Goal: Task Accomplishment & Management: Use online tool/utility

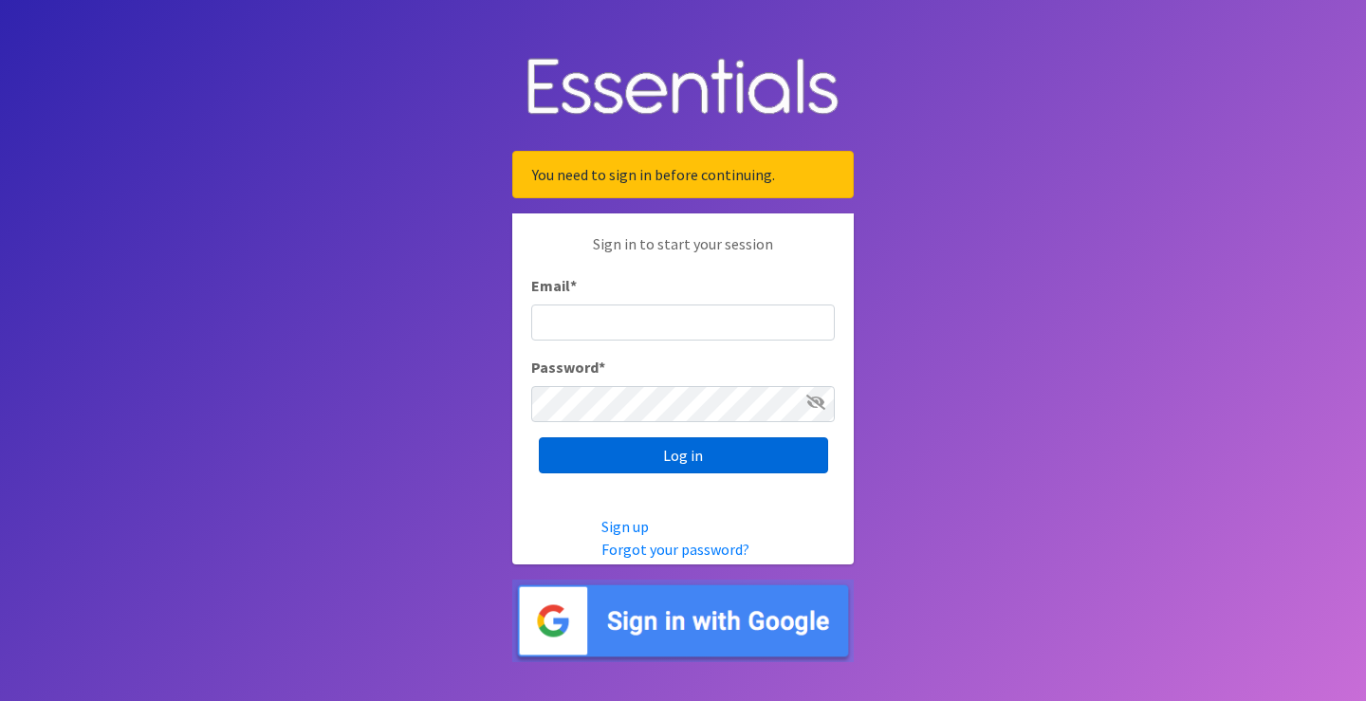
type input "[PERSON_NAME][EMAIL_ADDRESS][DOMAIN_NAME]"
click at [660, 452] on input "Log in" at bounding box center [683, 455] width 289 height 36
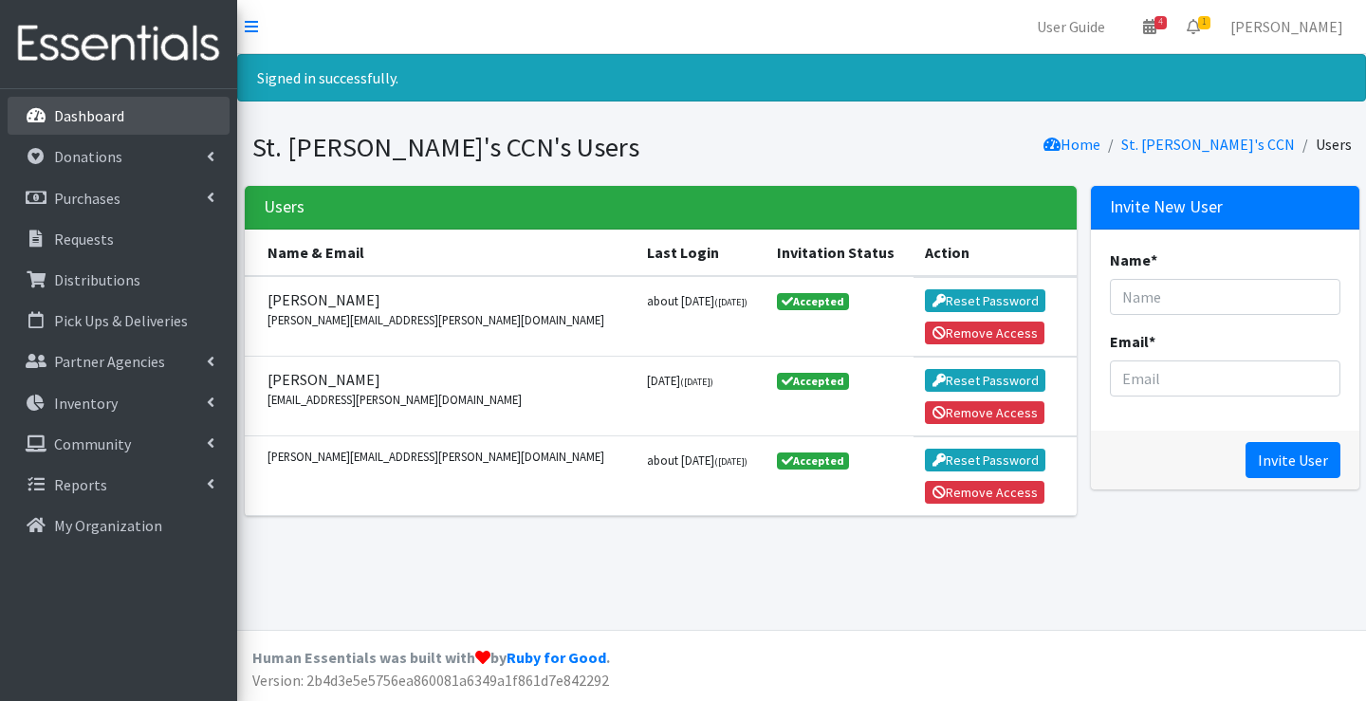
click at [114, 117] on p "Dashboard" at bounding box center [89, 115] width 70 height 19
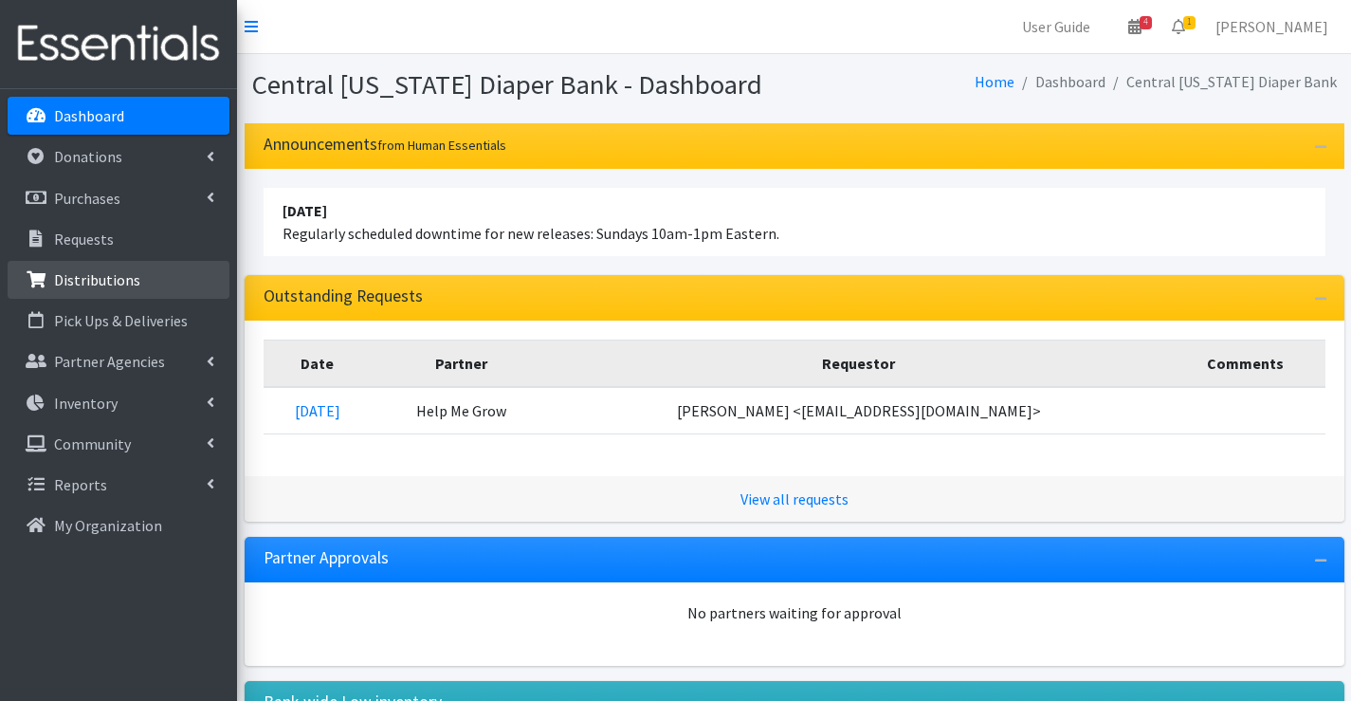
click at [96, 281] on p "Distributions" at bounding box center [97, 279] width 86 height 19
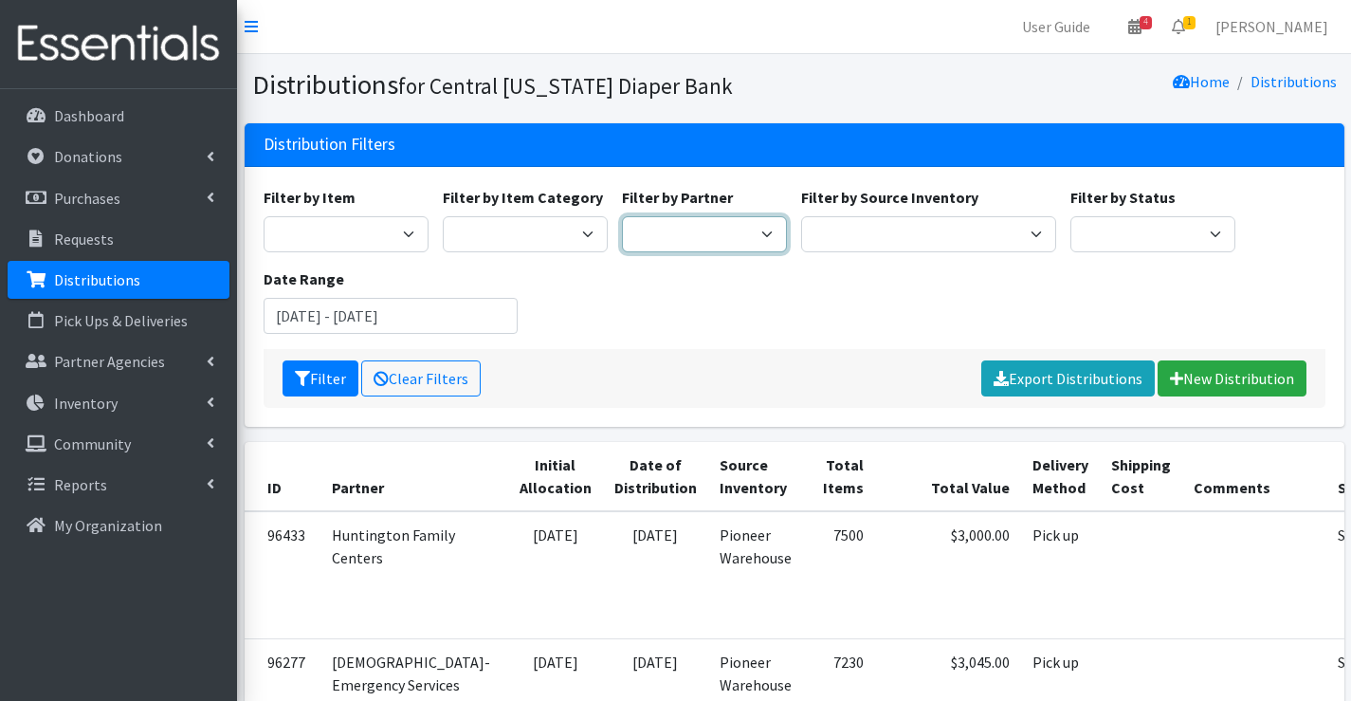
click at [685, 237] on select "All Saints Church Baby Momma Association Bellegrove Missionary Baptist Church F…" at bounding box center [704, 234] width 165 height 36
select select "1495"
click at [622, 216] on select "All Saints Church Baby Momma Association Bellegrove Missionary Baptist Church F…" at bounding box center [704, 234] width 165 height 36
click at [295, 368] on button "Filter" at bounding box center [321, 378] width 76 height 36
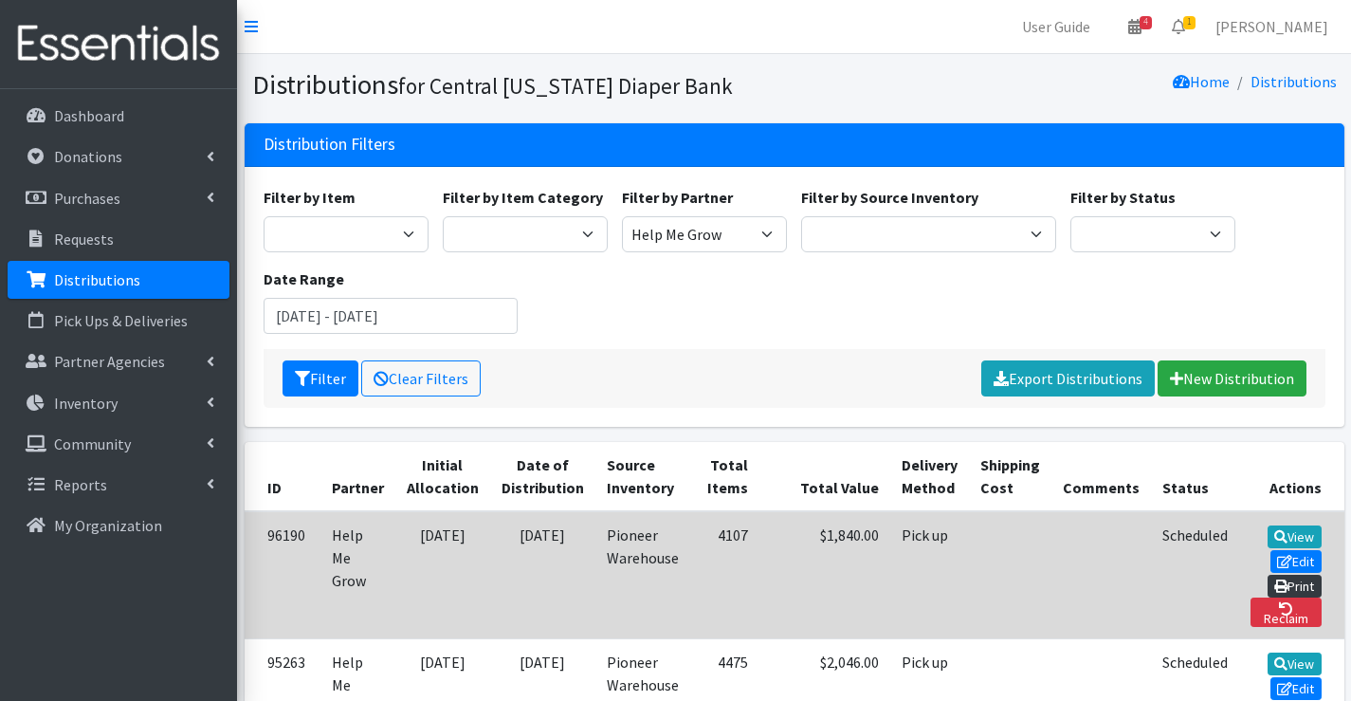
click at [1295, 575] on link "Print" at bounding box center [1295, 586] width 54 height 23
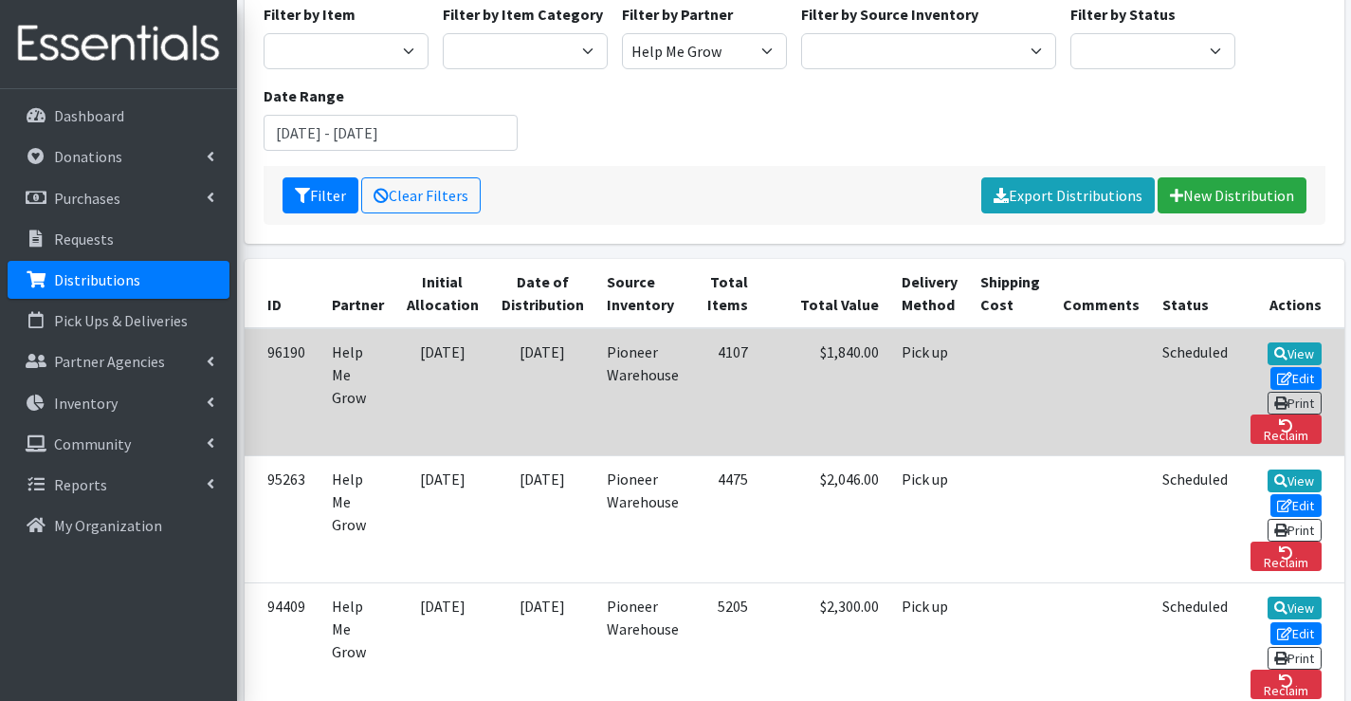
scroll to position [190, 0]
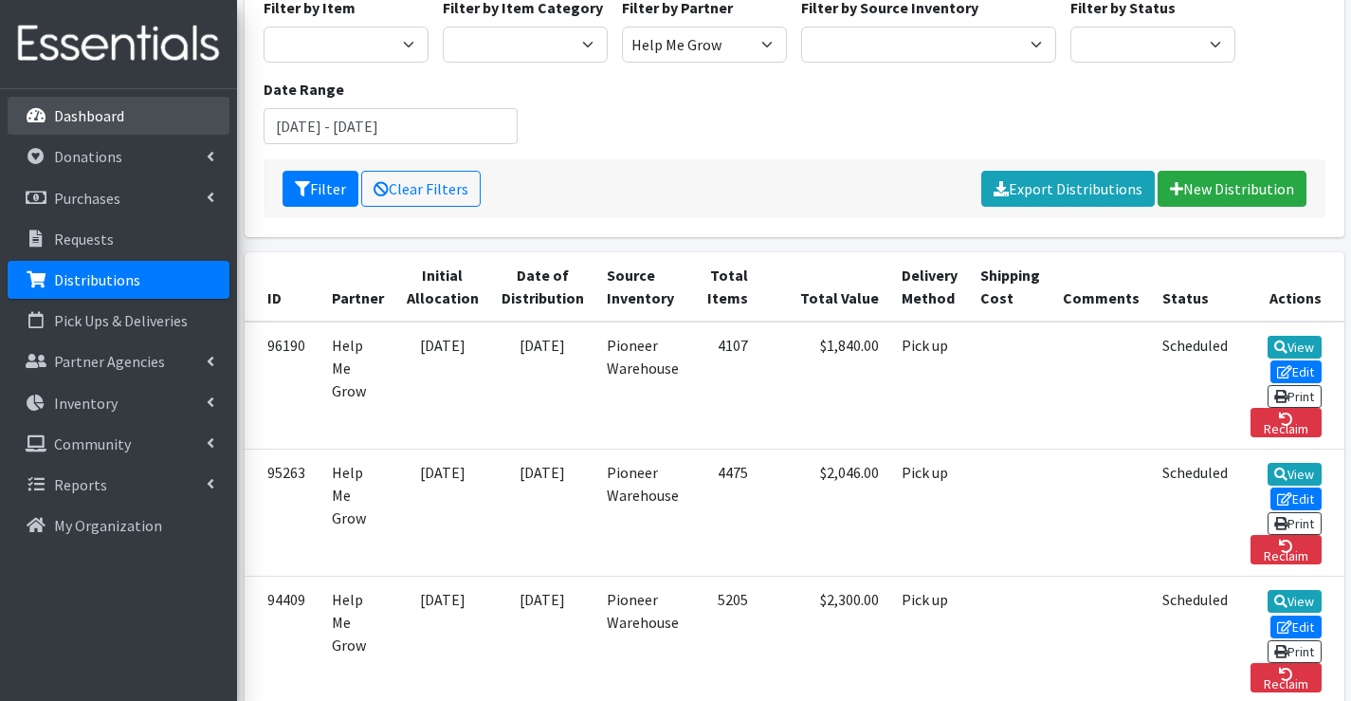
click at [124, 115] on link "Dashboard" at bounding box center [119, 116] width 222 height 38
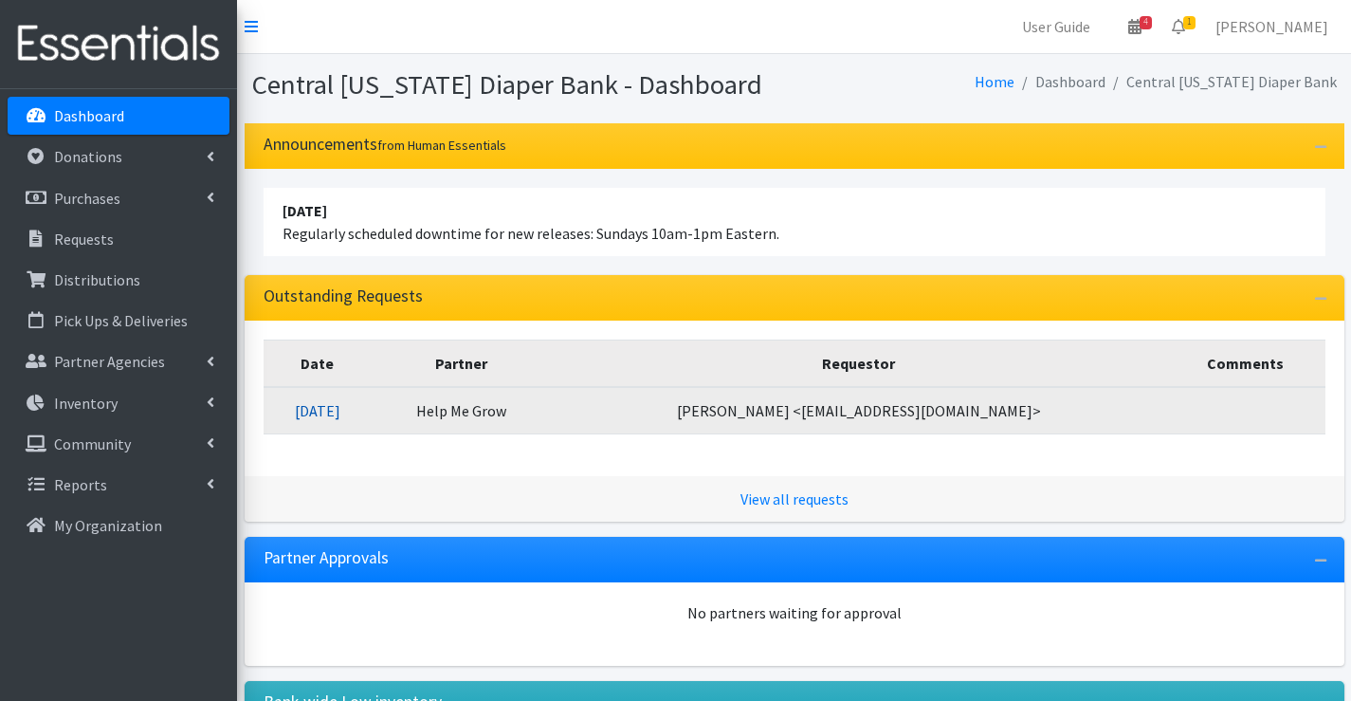
click at [340, 408] on link "[DATE]" at bounding box center [318, 410] width 46 height 19
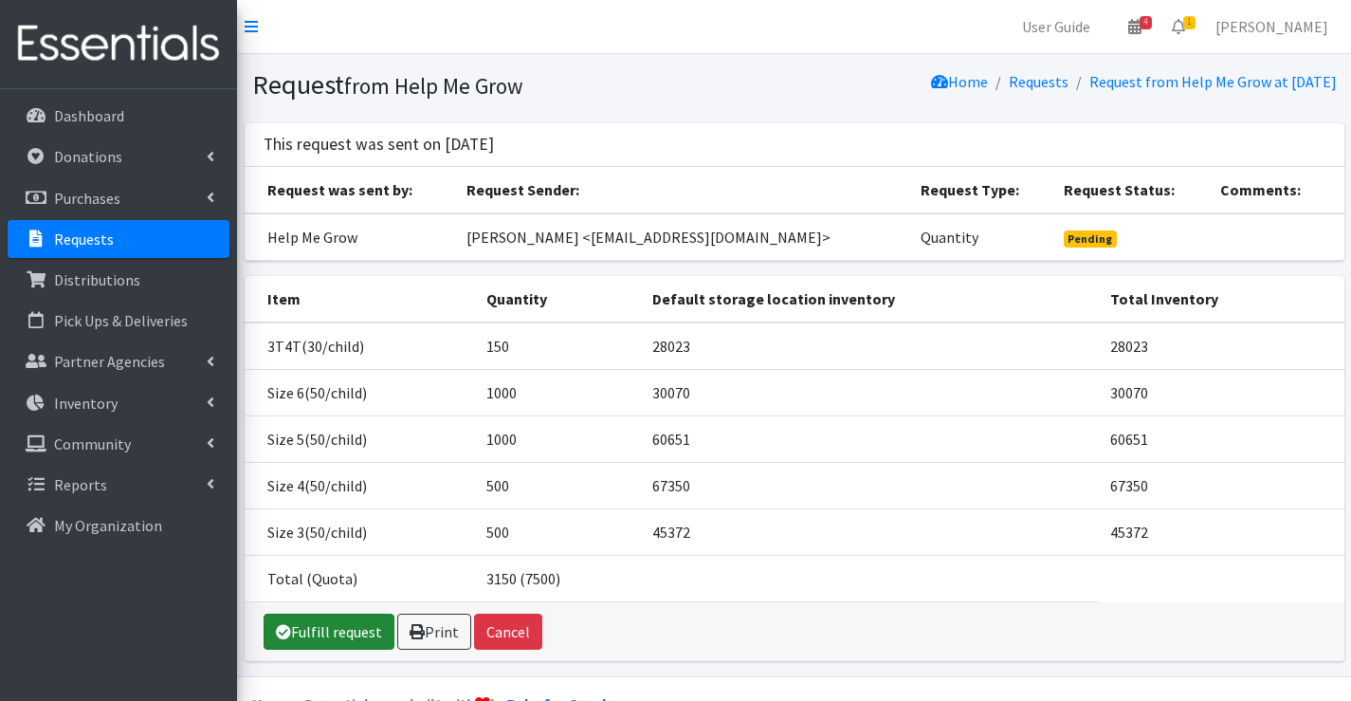
click at [339, 636] on link "Fulfill request" at bounding box center [329, 632] width 131 height 36
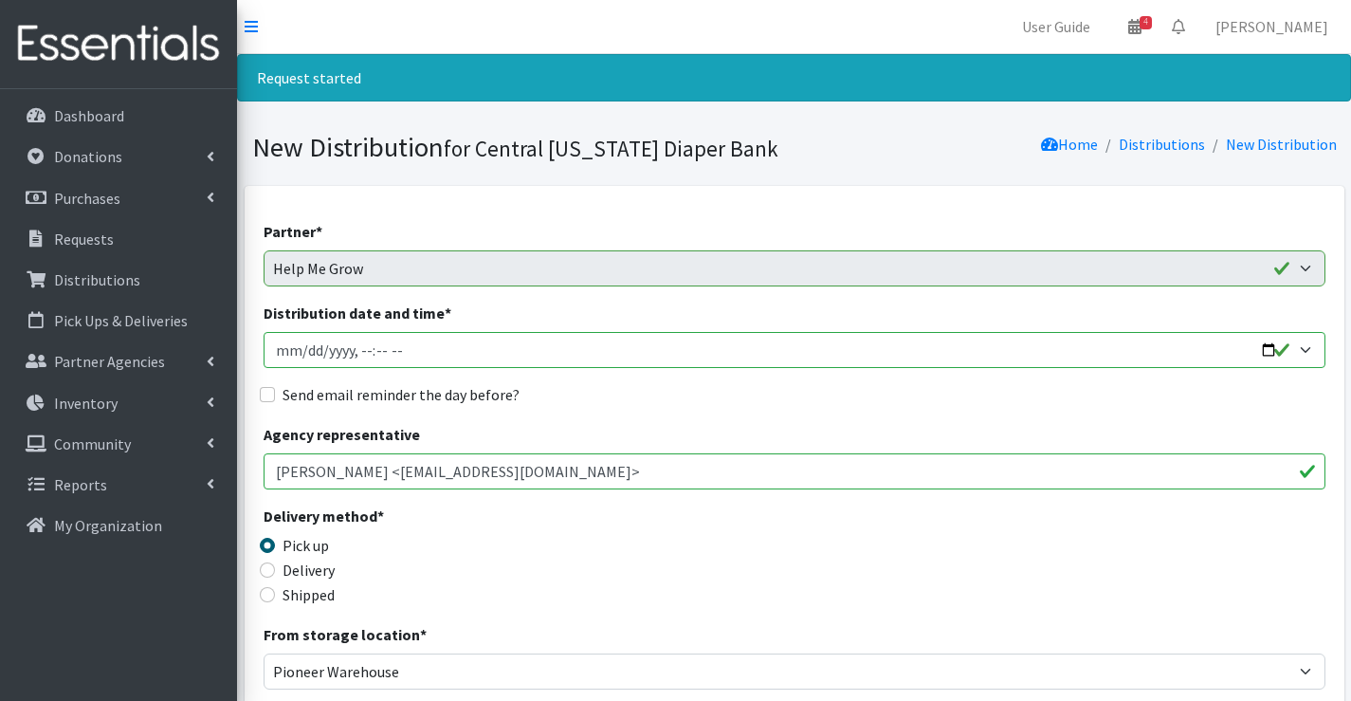
click at [309, 355] on input "Distribution date and time *" at bounding box center [795, 350] width 1062 height 36
type input "2025-09-15T07:00"
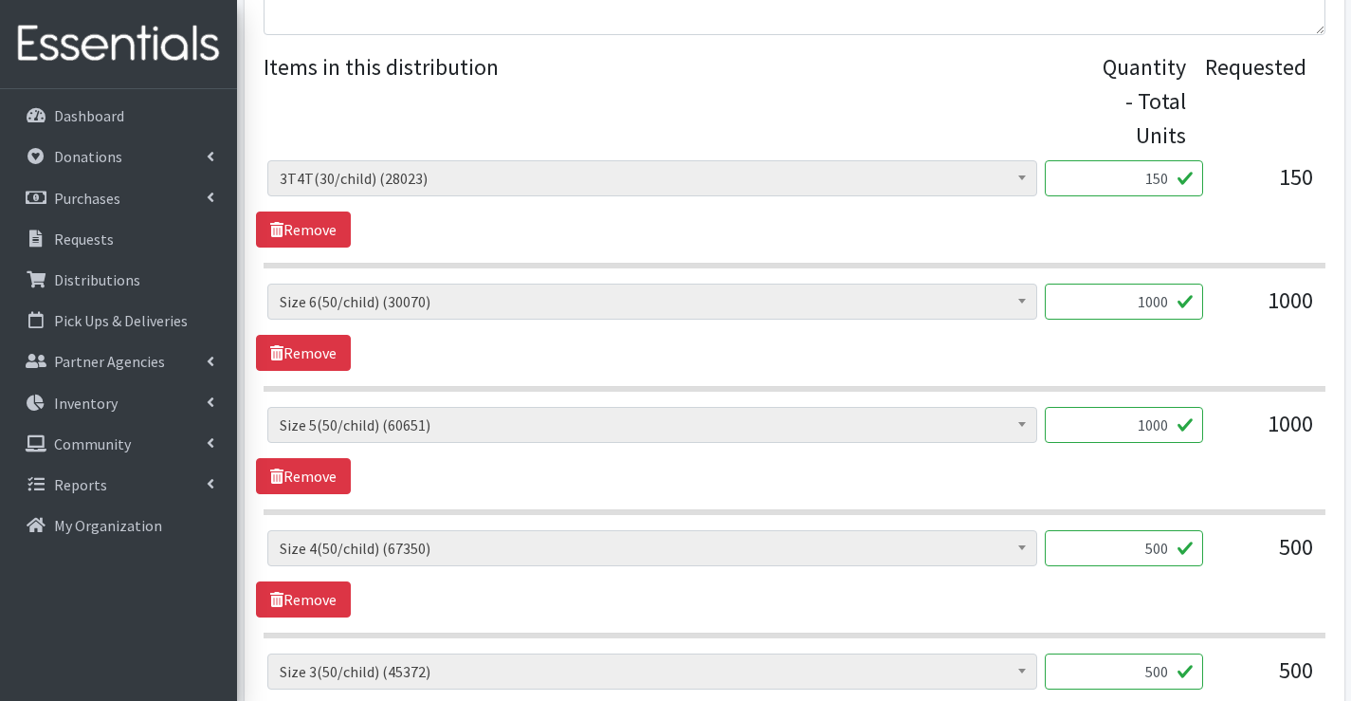
scroll to position [1065, 0]
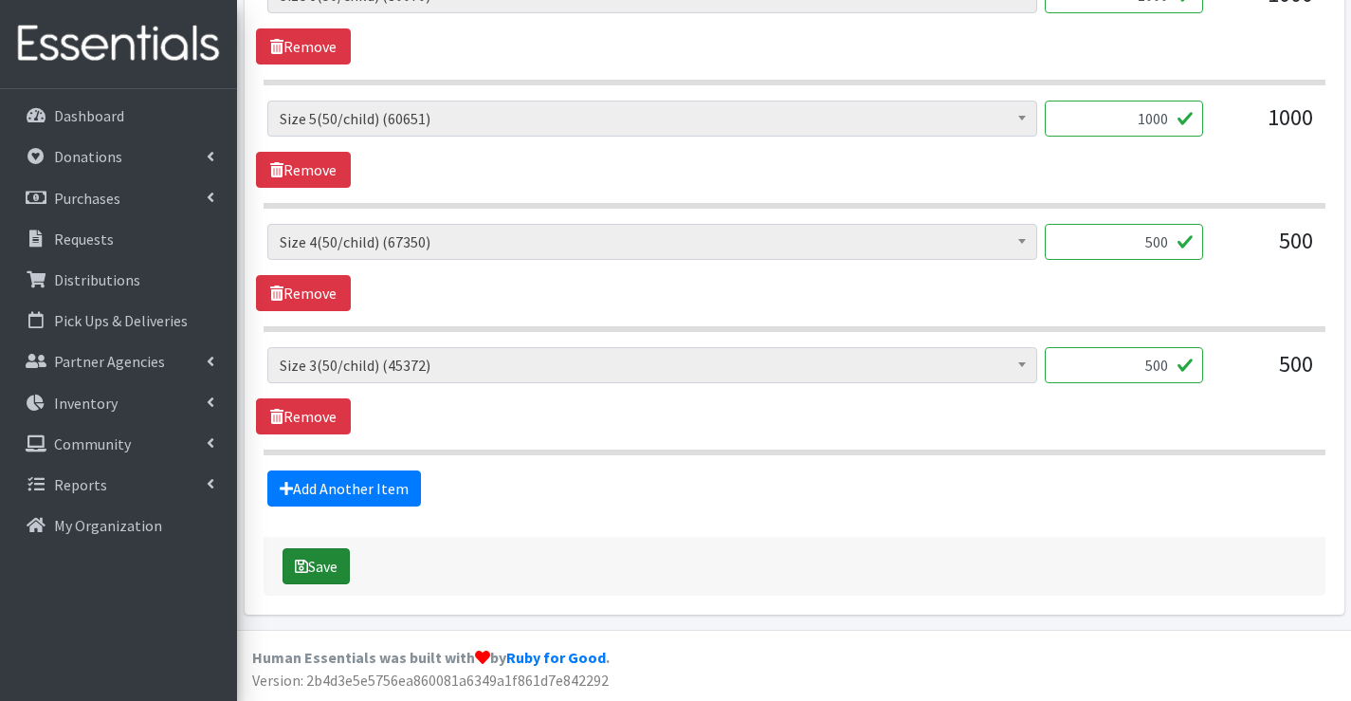
click at [298, 564] on icon "submit" at bounding box center [301, 566] width 13 height 15
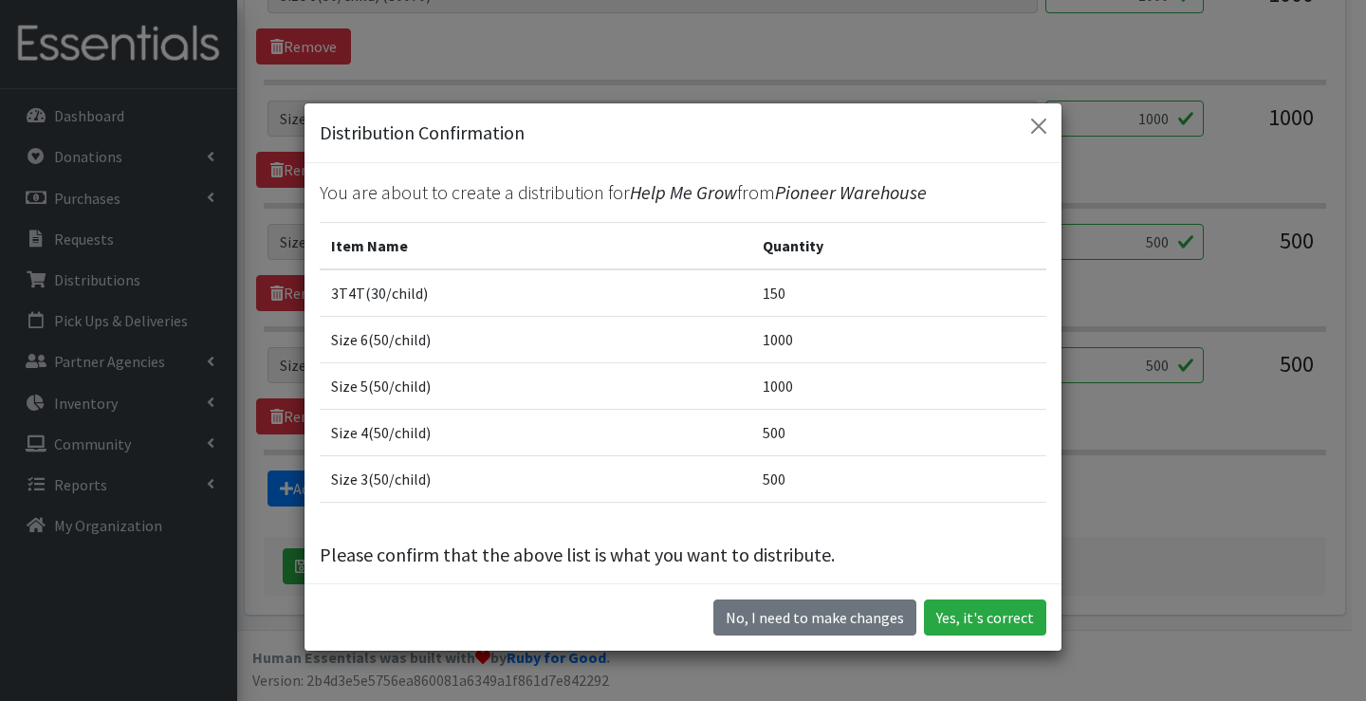
click at [973, 638] on div "No, I need to make changes Yes, it's correct" at bounding box center [682, 616] width 757 height 67
click at [974, 625] on button "Yes, it's correct" at bounding box center [985, 617] width 122 height 36
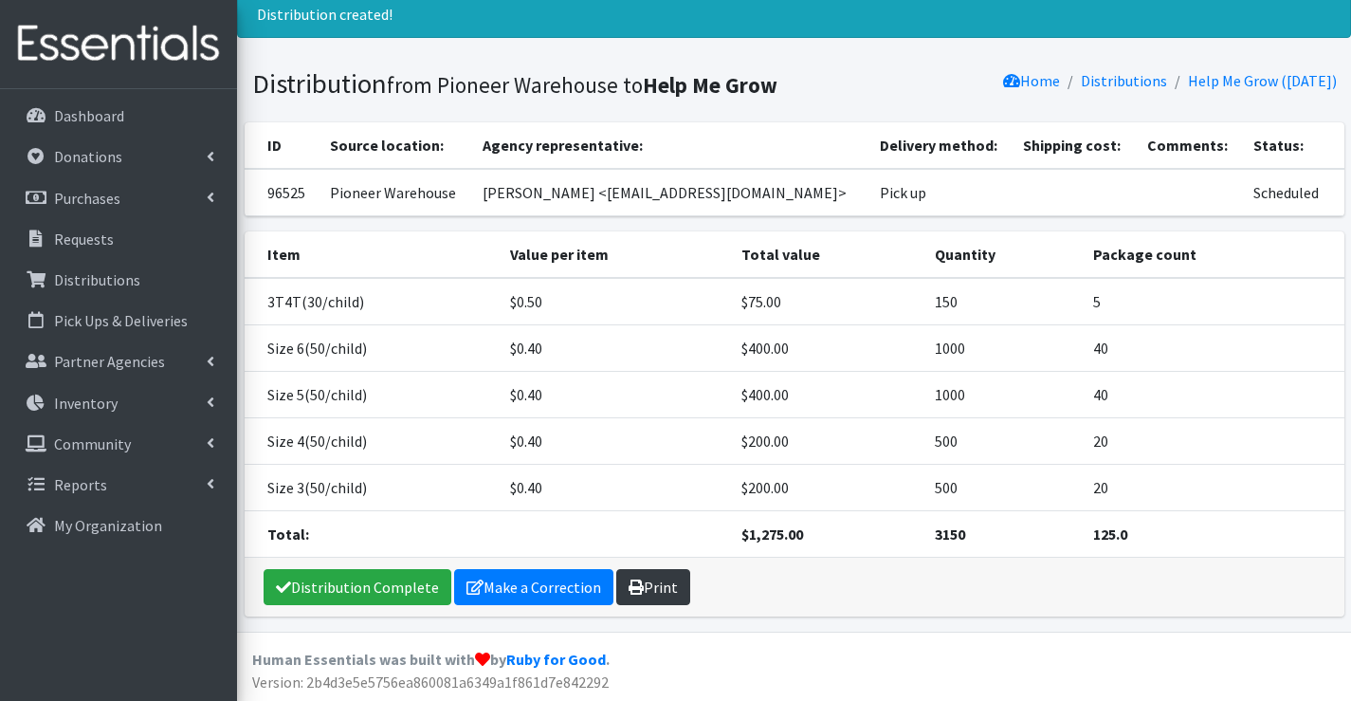
scroll to position [128, 0]
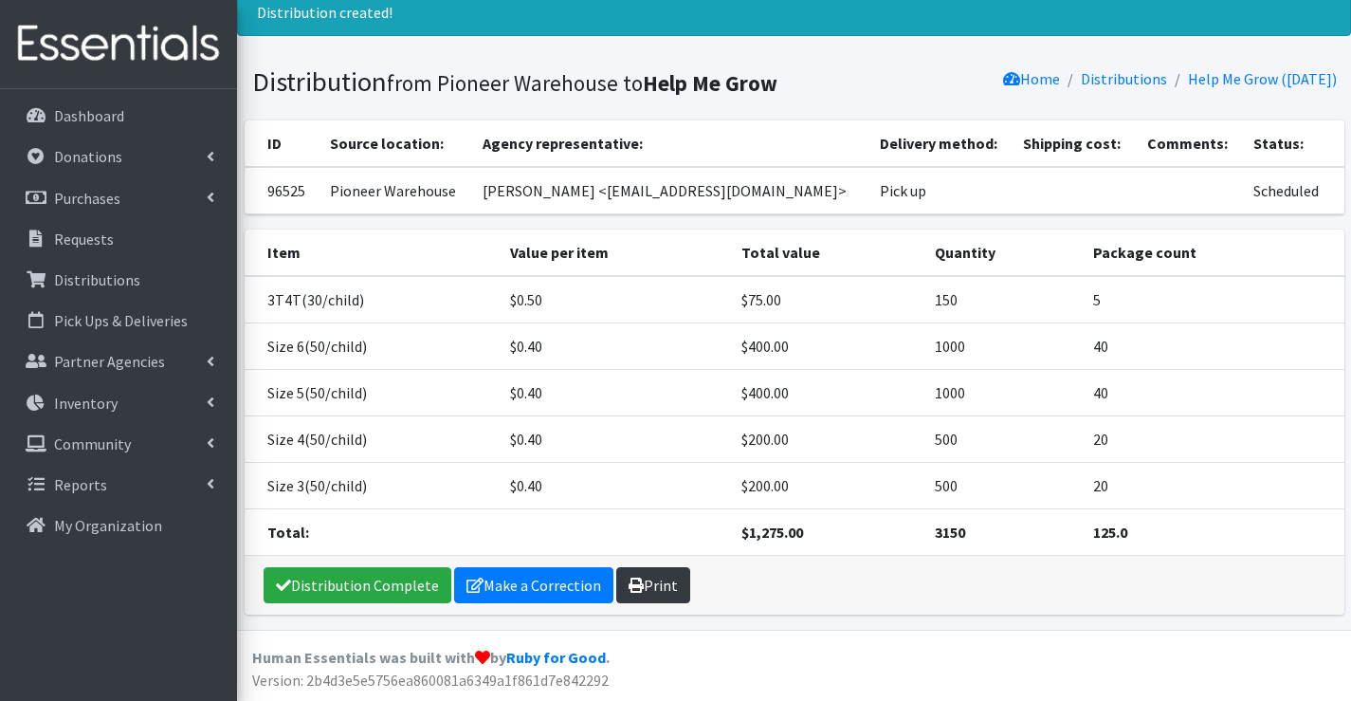
click at [659, 600] on link "Print" at bounding box center [653, 585] width 74 height 36
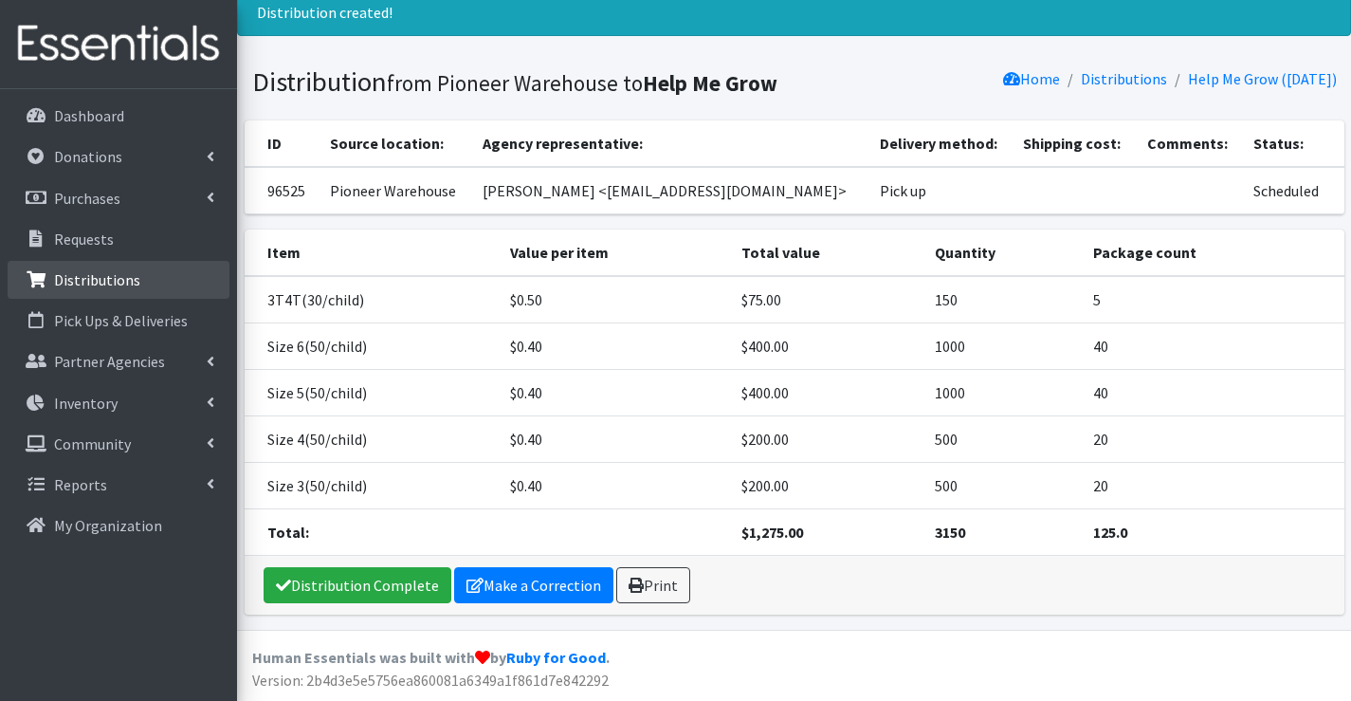
click at [101, 277] on p "Distributions" at bounding box center [97, 279] width 86 height 19
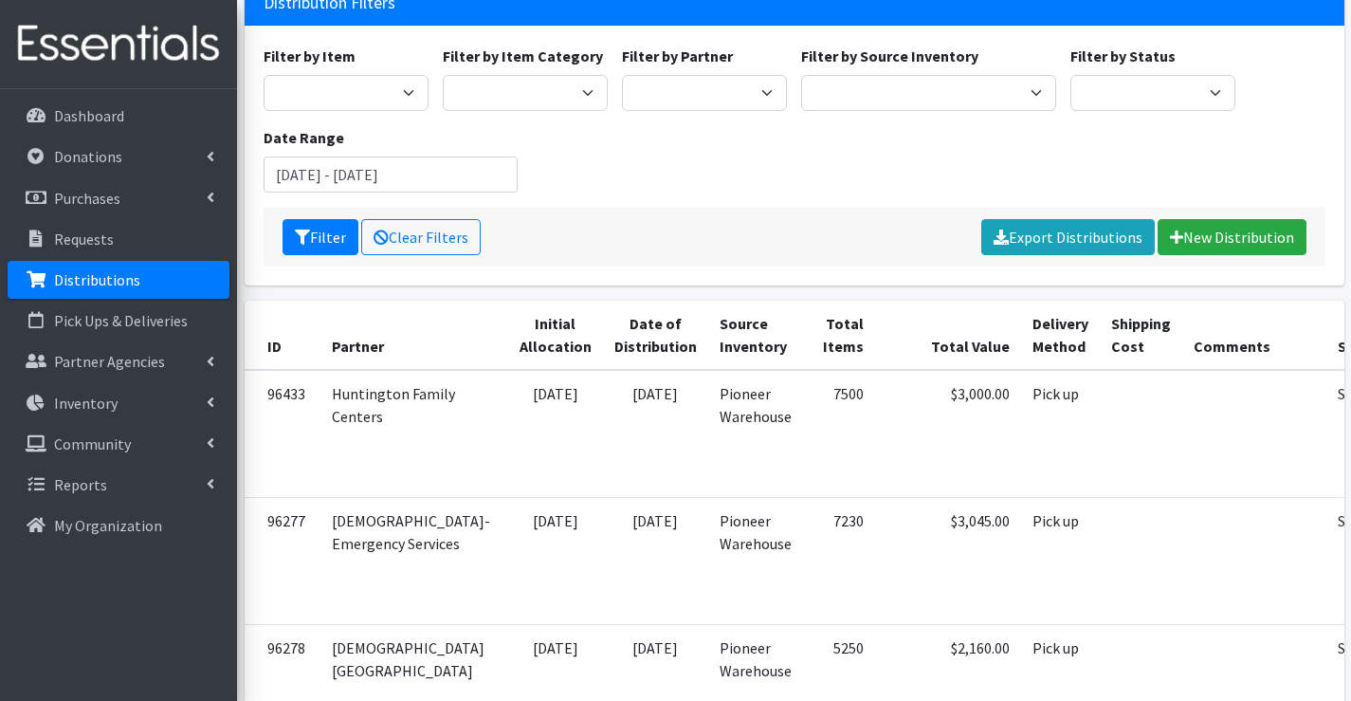
scroll to position [95, 0]
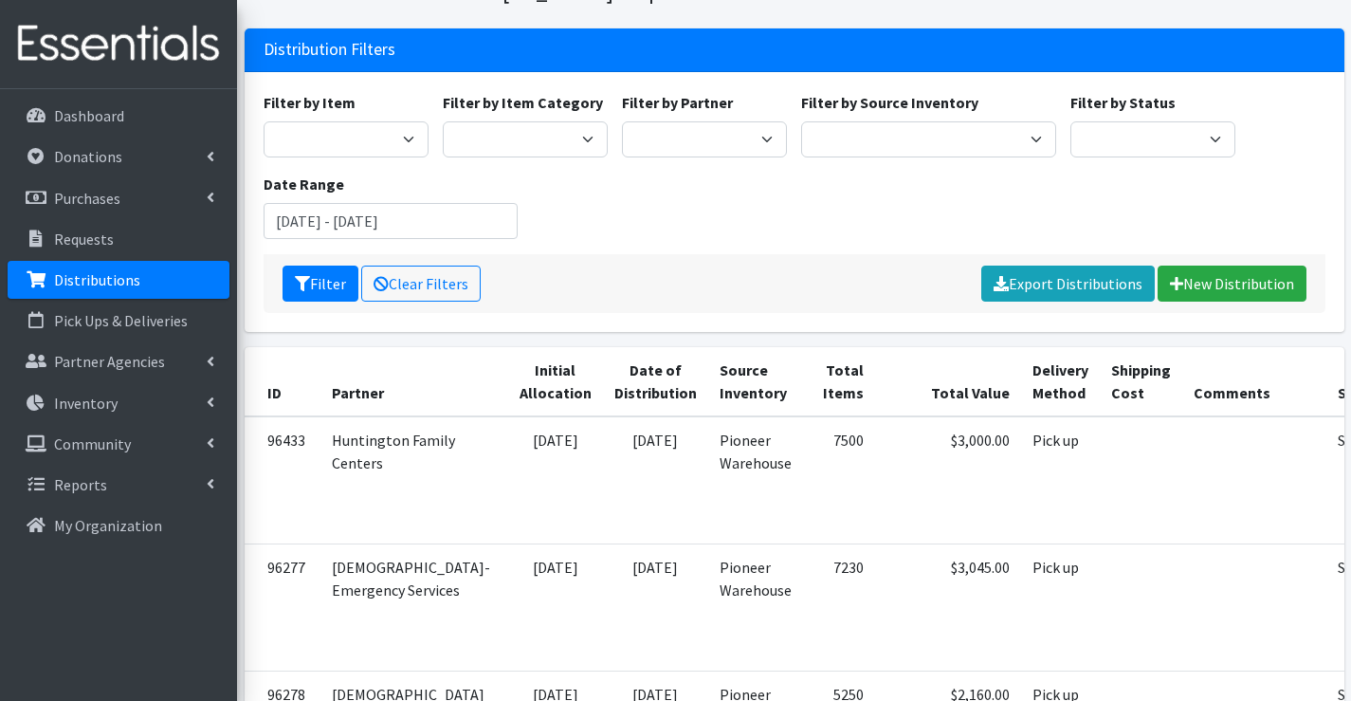
click at [148, 282] on link "Distributions" at bounding box center [119, 280] width 222 height 38
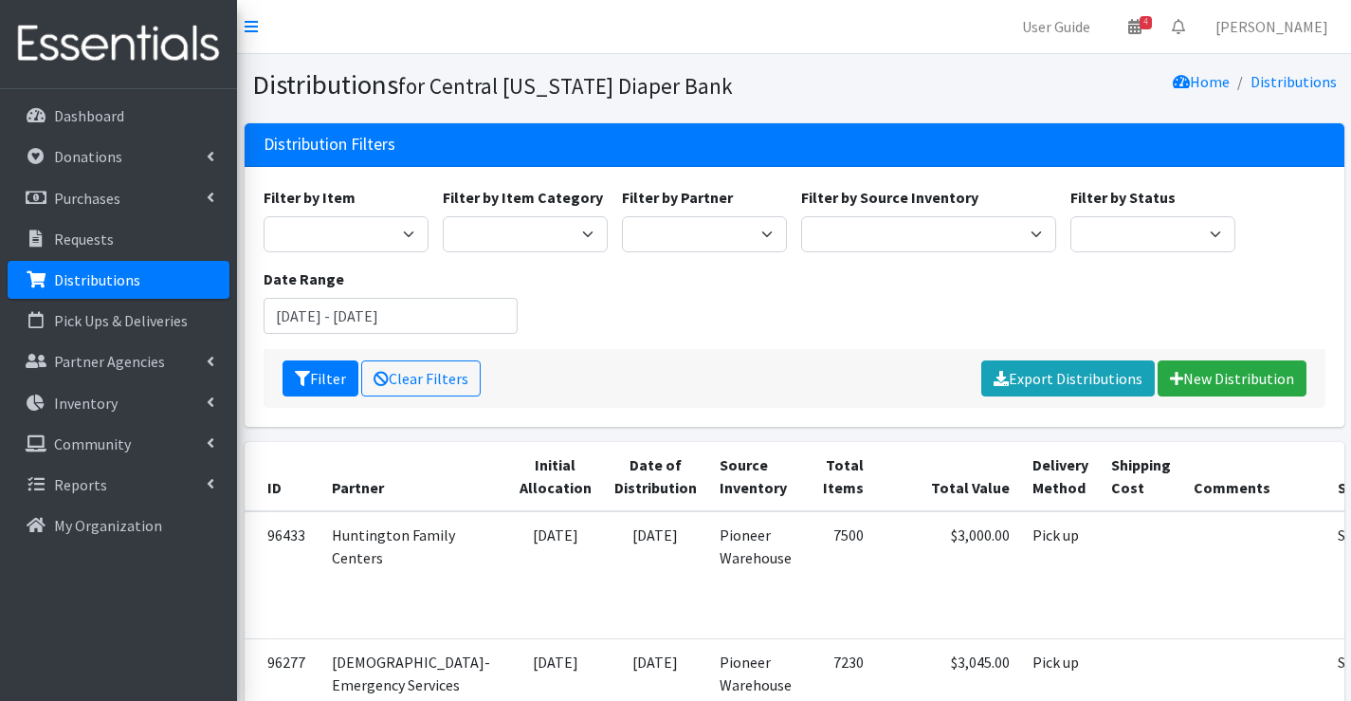
click at [147, 281] on link "Distributions" at bounding box center [119, 280] width 222 height 38
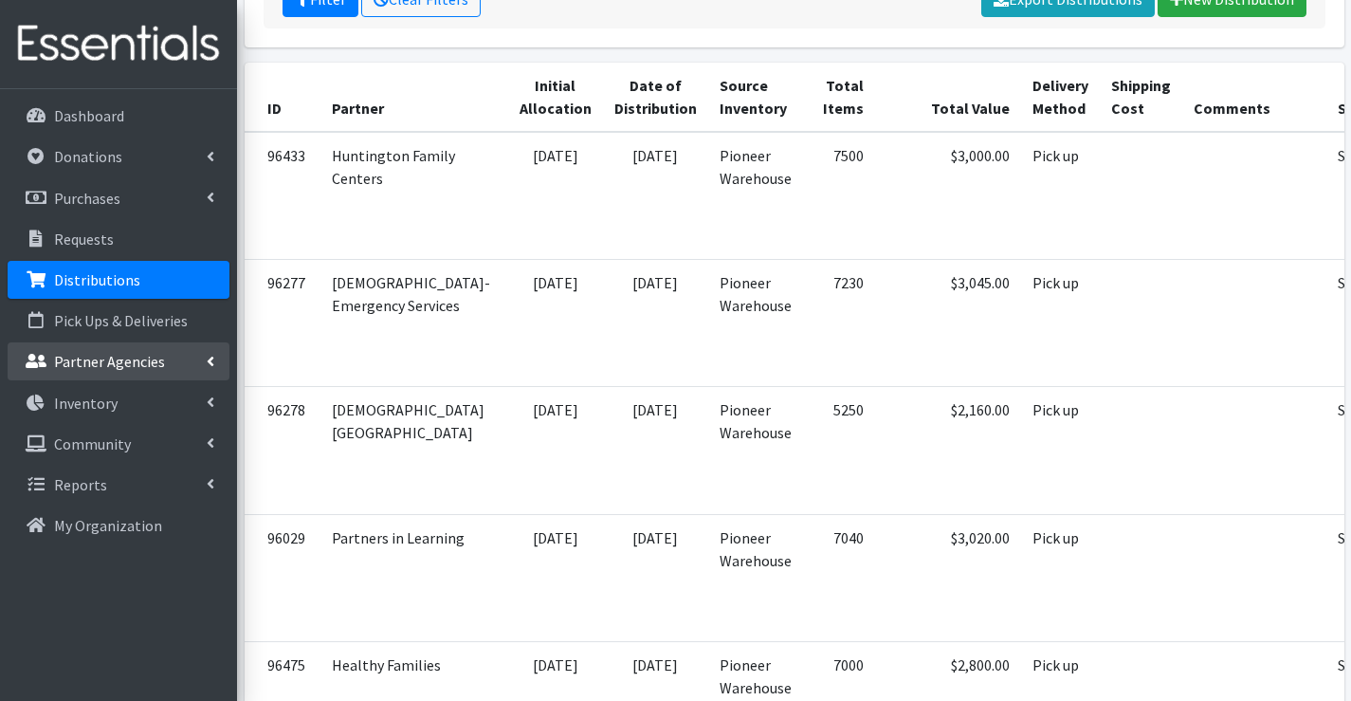
click at [98, 350] on link "Partner Agencies" at bounding box center [119, 361] width 222 height 38
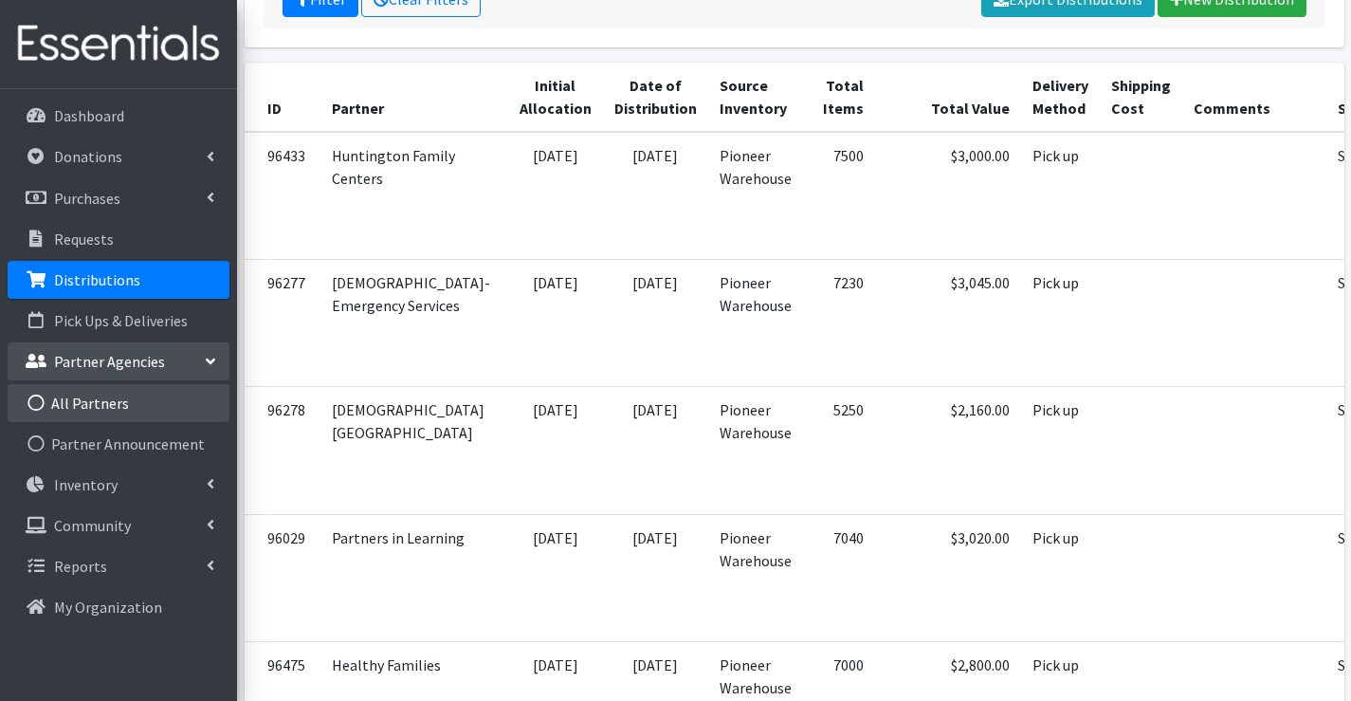
click at [127, 400] on link "All Partners" at bounding box center [119, 403] width 222 height 38
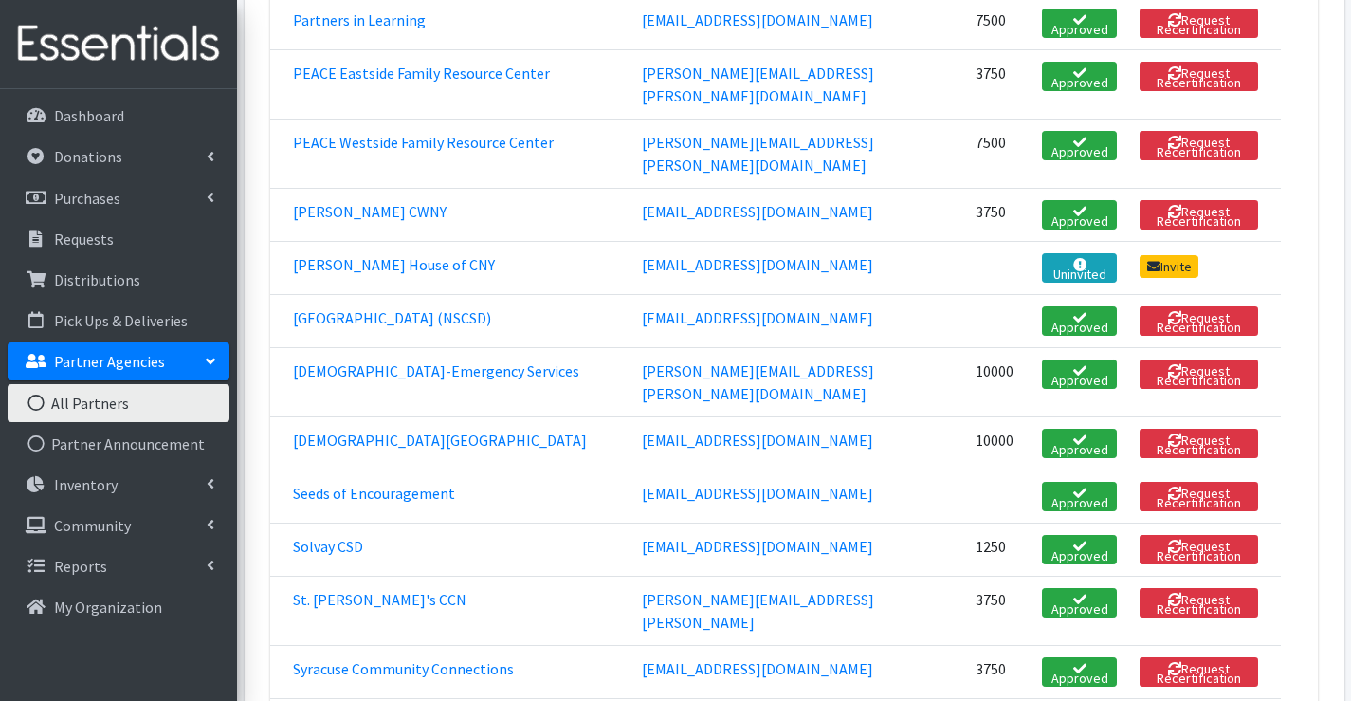
scroll to position [2181, 0]
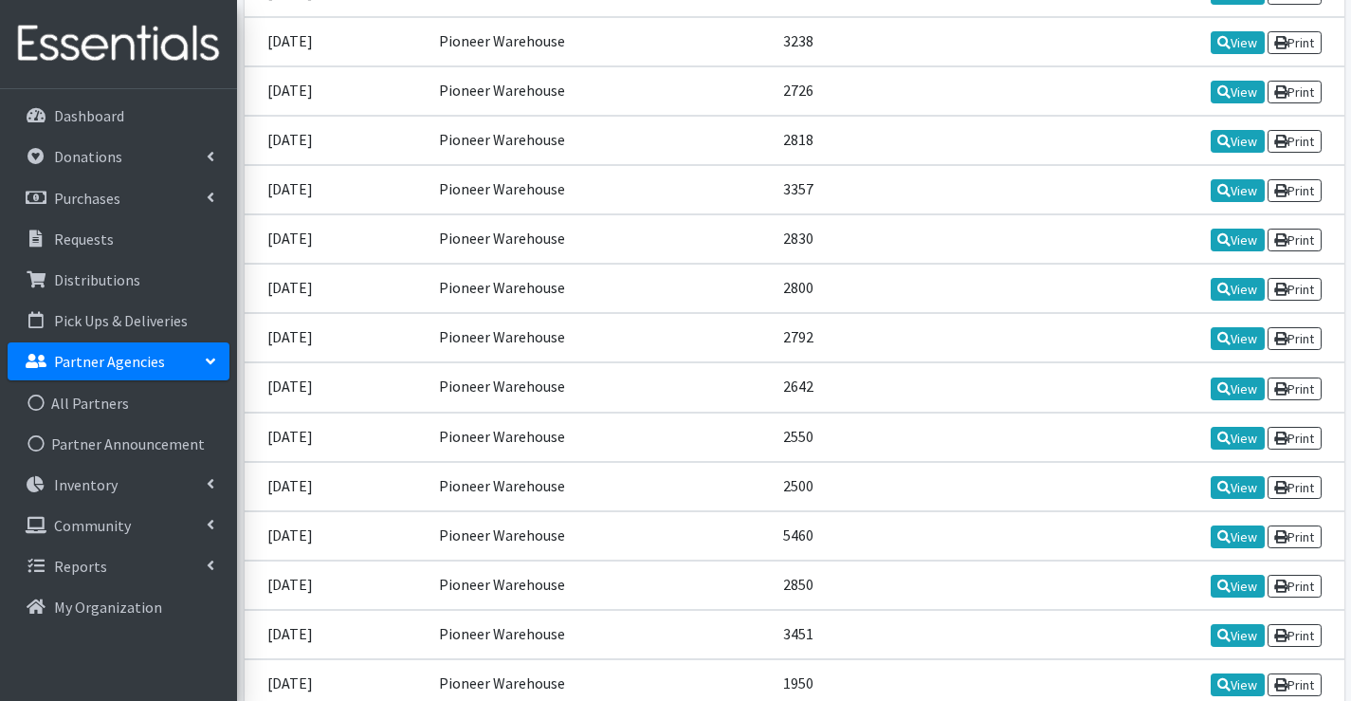
scroll to position [5501, 0]
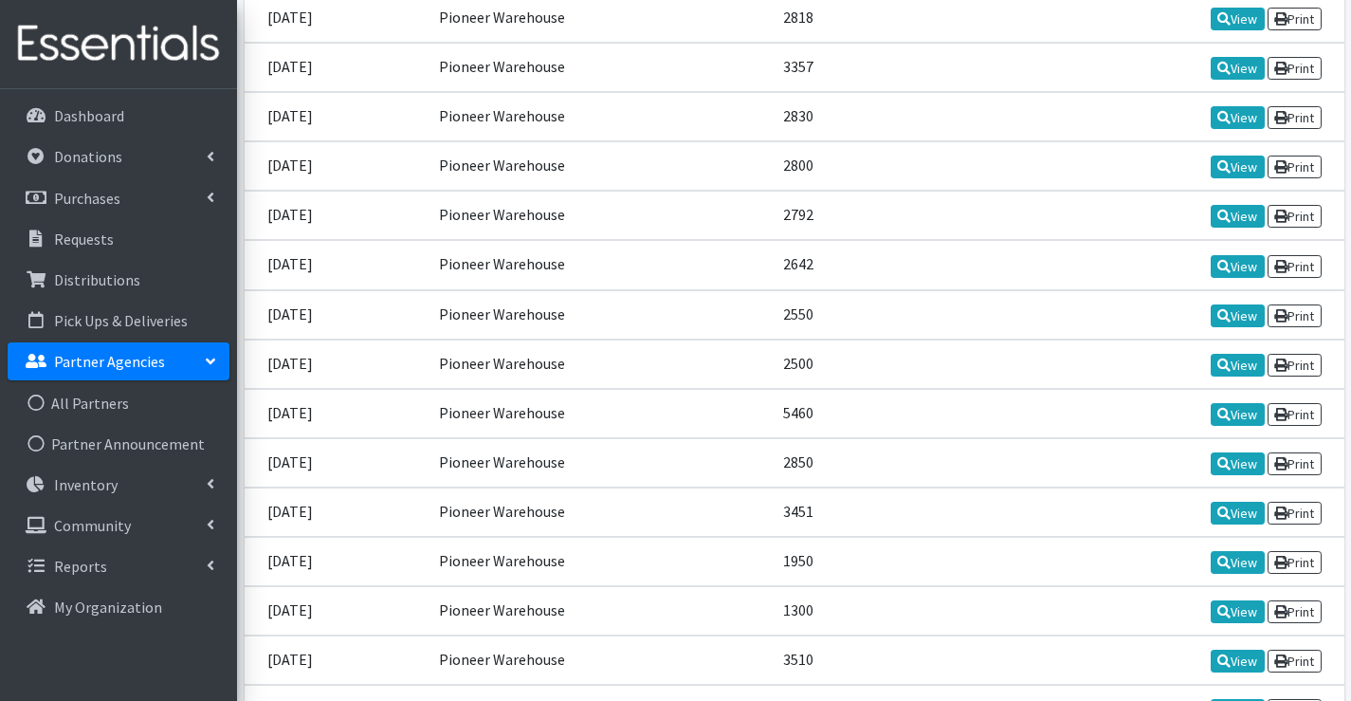
click at [153, 95] on div "Dashboard Donations All Donations New Donation Purchases All Purchases New Purc…" at bounding box center [118, 412] width 237 height 647
drag, startPoint x: 131, startPoint y: 106, endPoint x: 145, endPoint y: 128, distance: 26.0
click at [131, 107] on link "Dashboard" at bounding box center [119, 116] width 222 height 38
